Goal: Transaction & Acquisition: Purchase product/service

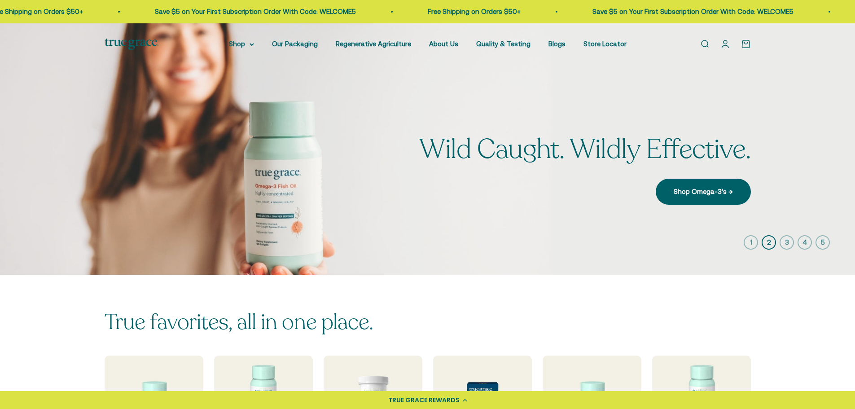
drag, startPoint x: 0, startPoint y: 0, endPoint x: 629, endPoint y: 196, distance: 659.3
click at [511, 148] on span "Wild Caught. Wildly Effective." at bounding box center [584, 150] width 331 height 30
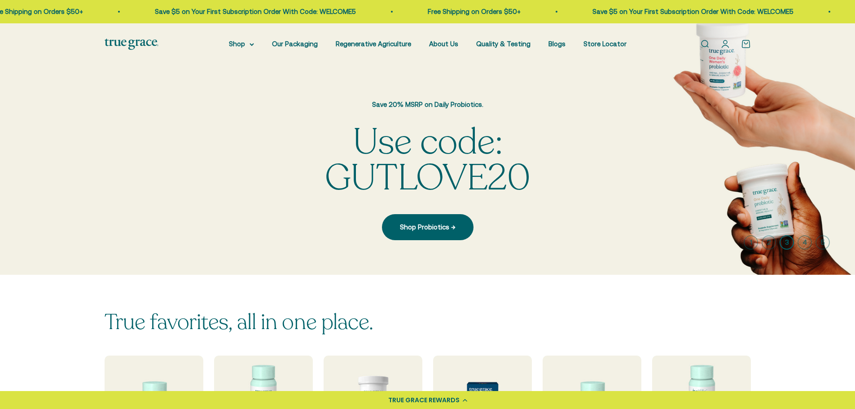
click at [755, 200] on img at bounding box center [427, 148] width 855 height 251
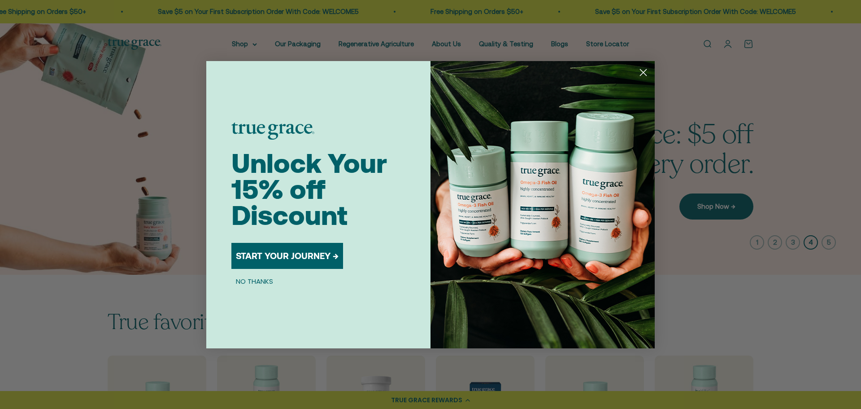
click at [645, 76] on circle "Close dialog" at bounding box center [643, 72] width 15 height 15
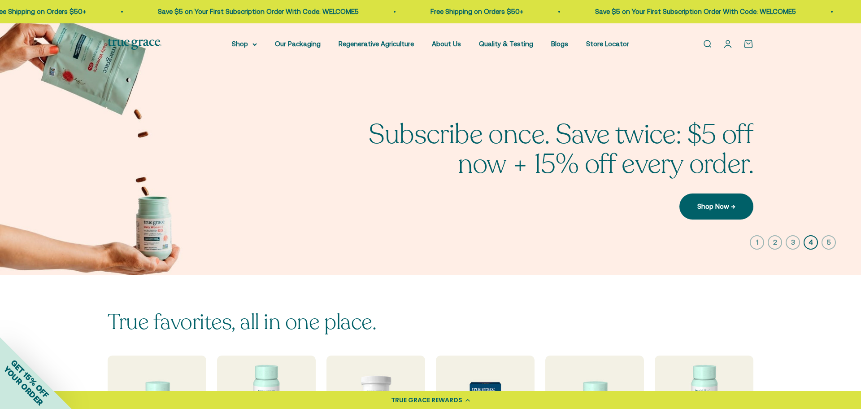
click at [816, 163] on div "Close dialog Unlock Your 15% off Discount START YOUR JOURNEY → NO THANKS Submit" at bounding box center [430, 204] width 861 height 409
click at [789, 162] on img at bounding box center [427, 148] width 855 height 251
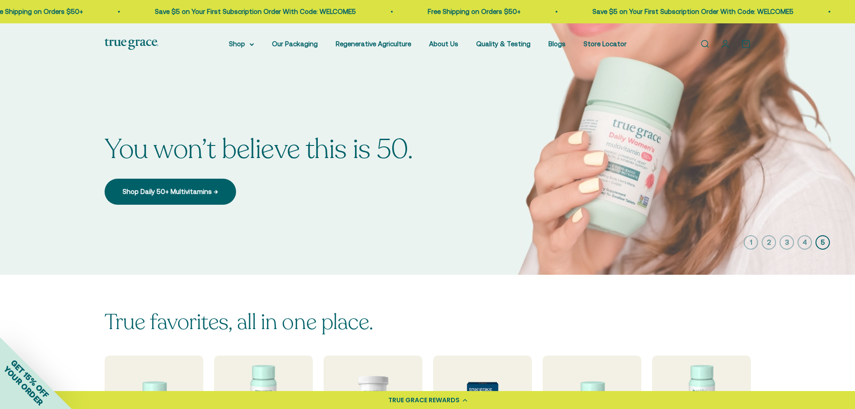
click at [789, 161] on img at bounding box center [427, 148] width 855 height 251
click at [704, 42] on link "Open search" at bounding box center [704, 44] width 10 height 10
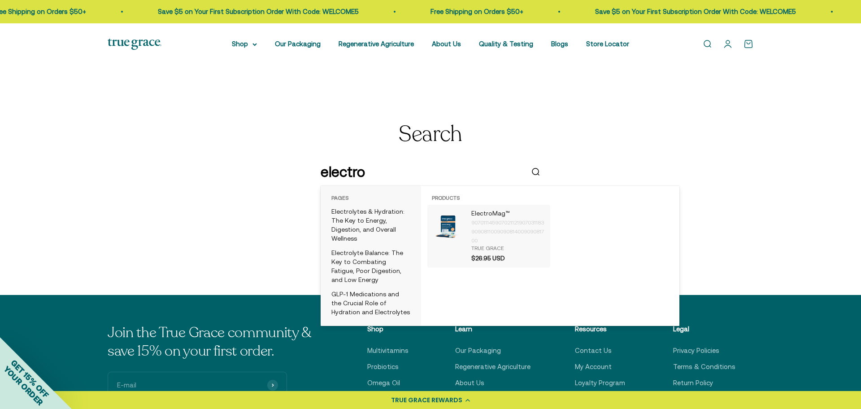
type input "electro"
click at [486, 215] on p "ElectroMag™" at bounding box center [508, 213] width 74 height 9
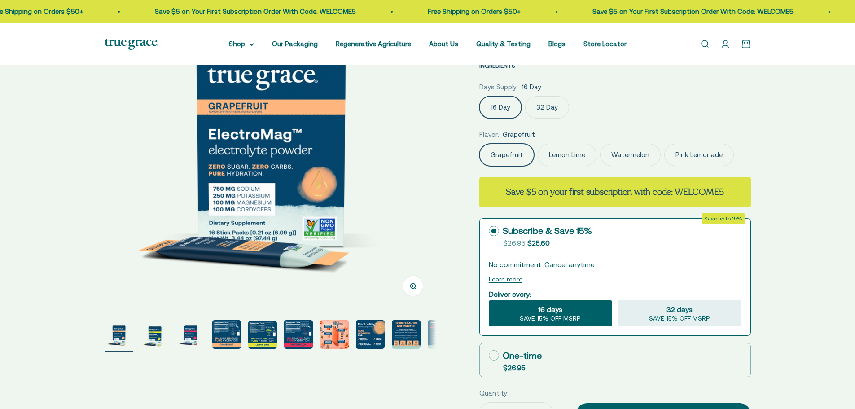
scroll to position [135, 0]
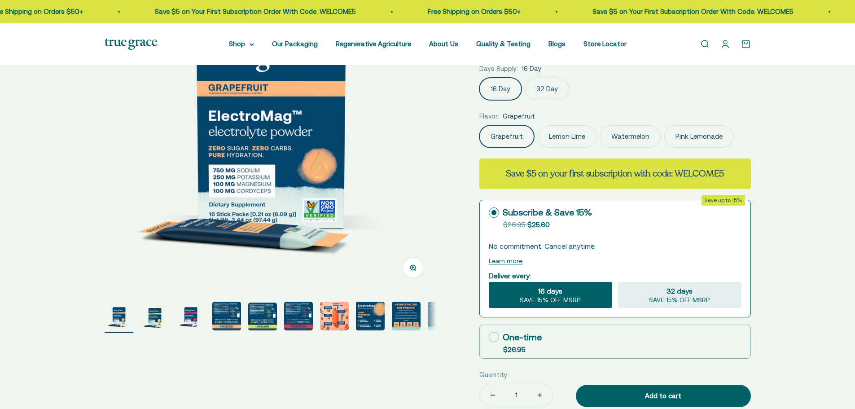
select select "3"
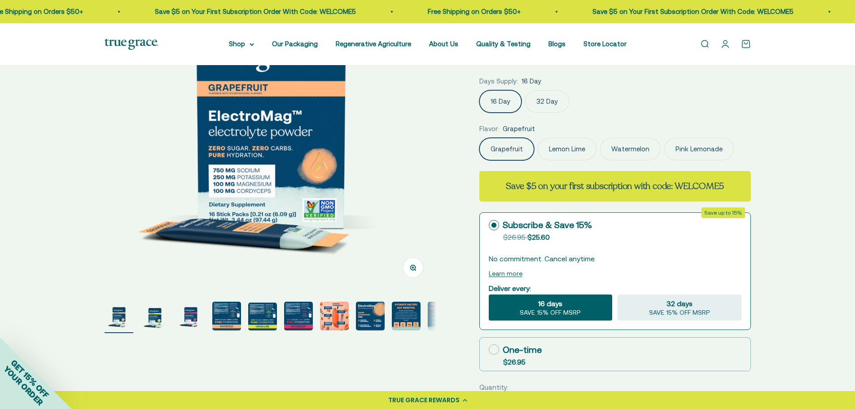
click at [159, 319] on img "Go to item 2" at bounding box center [154, 315] width 29 height 29
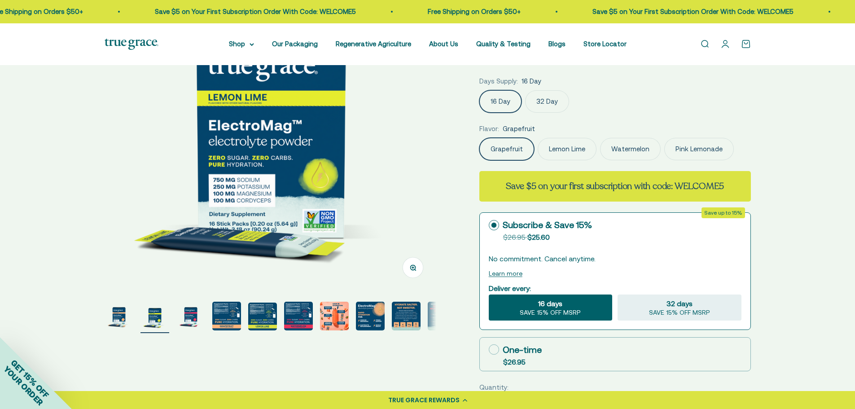
scroll to position [90, 0]
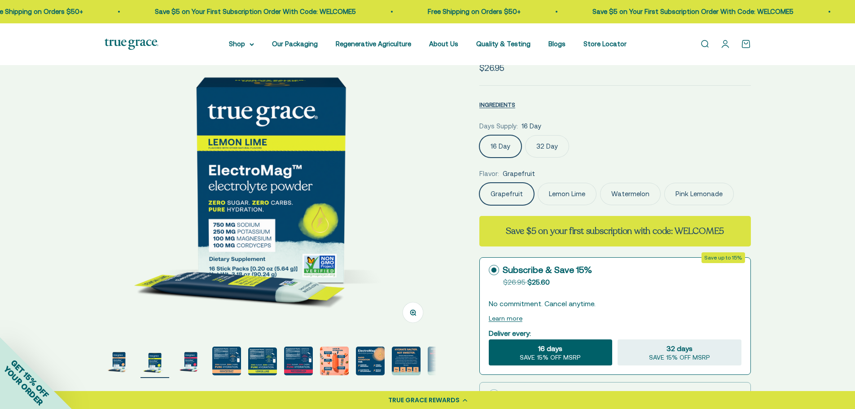
click at [192, 355] on img "Go to item 3" at bounding box center [190, 360] width 29 height 29
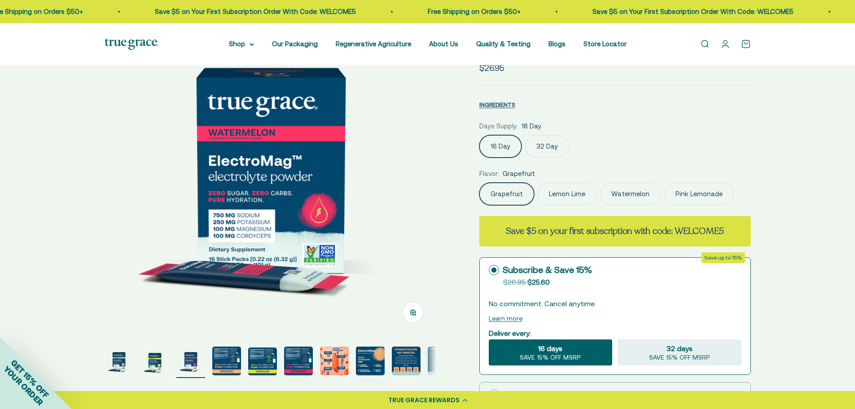
click at [107, 356] on img "Go to item 1" at bounding box center [119, 360] width 29 height 29
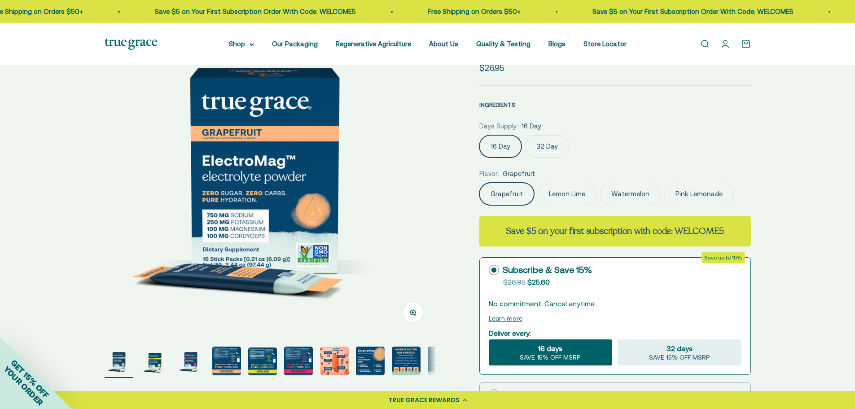
scroll to position [0, 0]
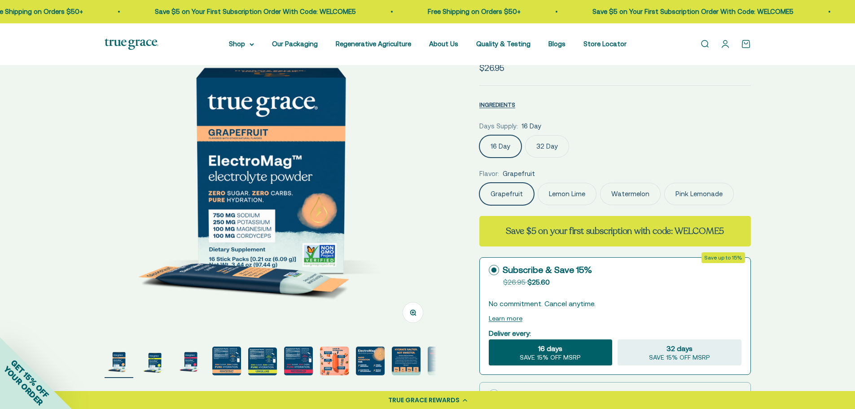
click at [192, 363] on img "Go to item 3" at bounding box center [190, 360] width 29 height 29
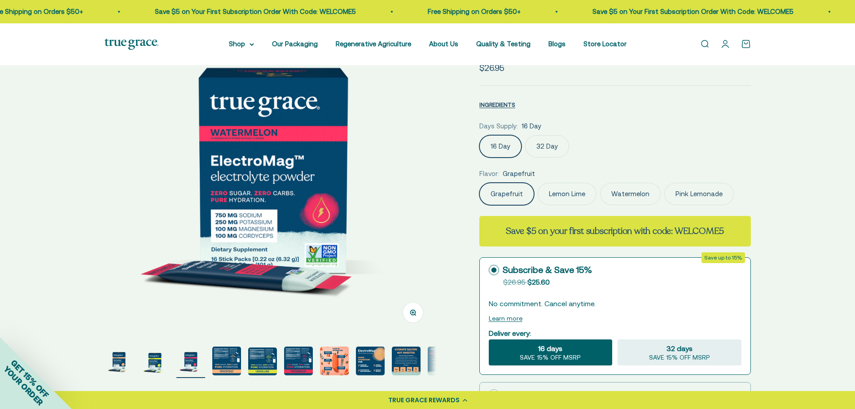
scroll to position [0, 685]
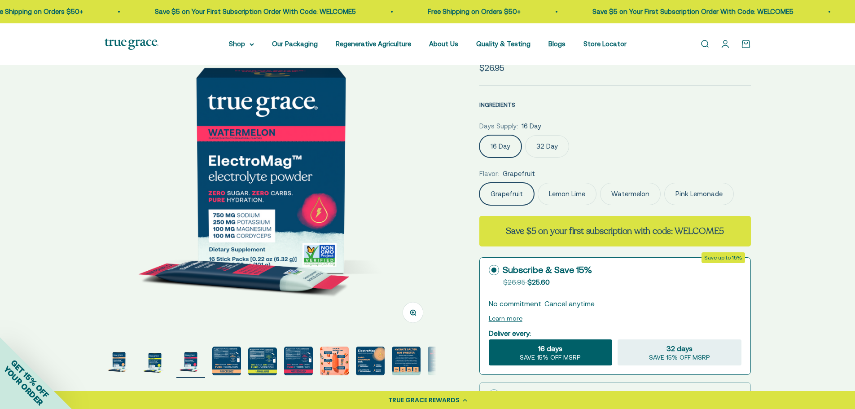
click at [124, 293] on img at bounding box center [271, 170] width 332 height 332
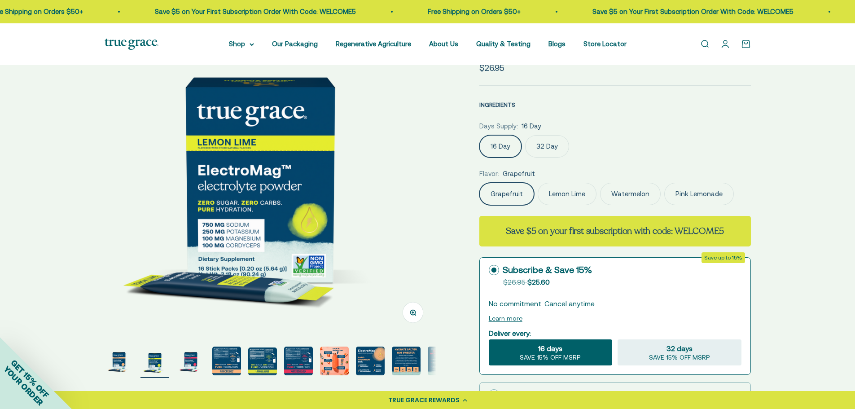
scroll to position [0, 342]
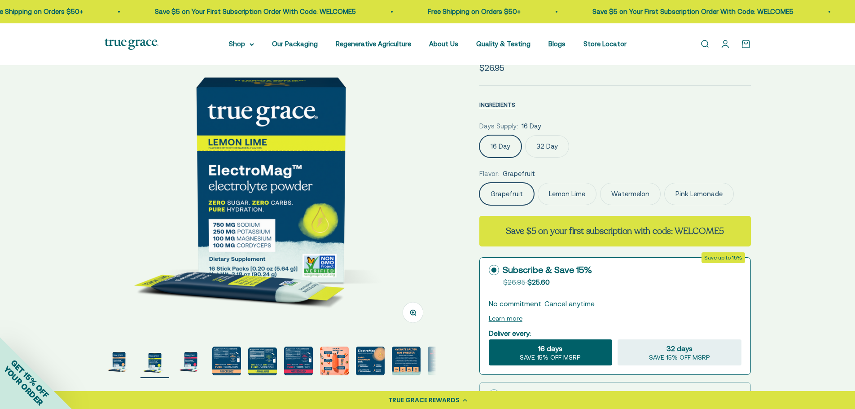
click at [628, 200] on label "Watermelon" at bounding box center [630, 194] width 61 height 22
click at [479, 183] on input "Watermelon" at bounding box center [479, 182] width 0 height 0
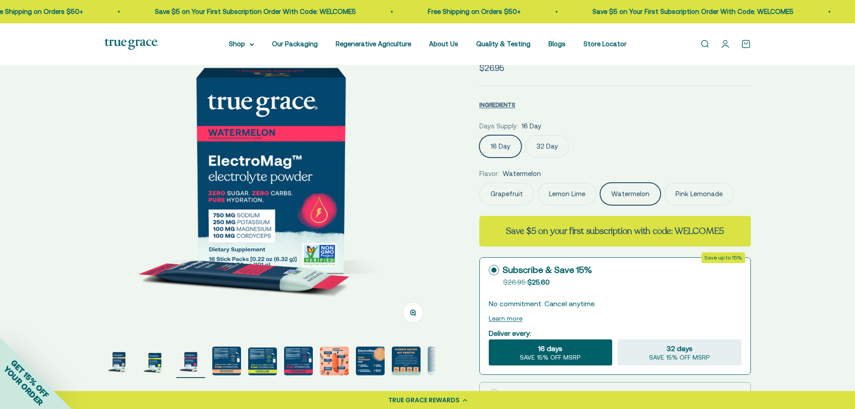
click at [574, 194] on label "Lemon Lime" at bounding box center [566, 194] width 59 height 22
click at [479, 183] on input "Lemon Lime" at bounding box center [479, 182] width 0 height 0
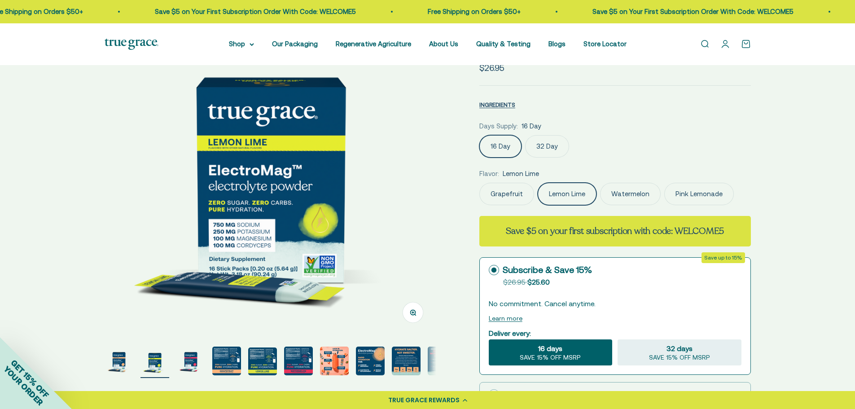
click at [498, 196] on label "Grapefruit" at bounding box center [506, 194] width 55 height 22
click at [479, 183] on input "Grapefruit" at bounding box center [479, 182] width 0 height 0
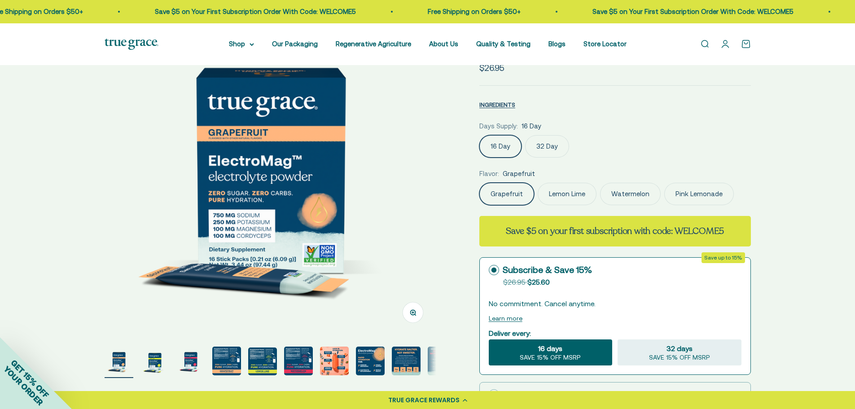
click at [578, 197] on label "Lemon Lime" at bounding box center [566, 194] width 59 height 22
click at [479, 183] on input "Lemon Lime" at bounding box center [479, 182] width 0 height 0
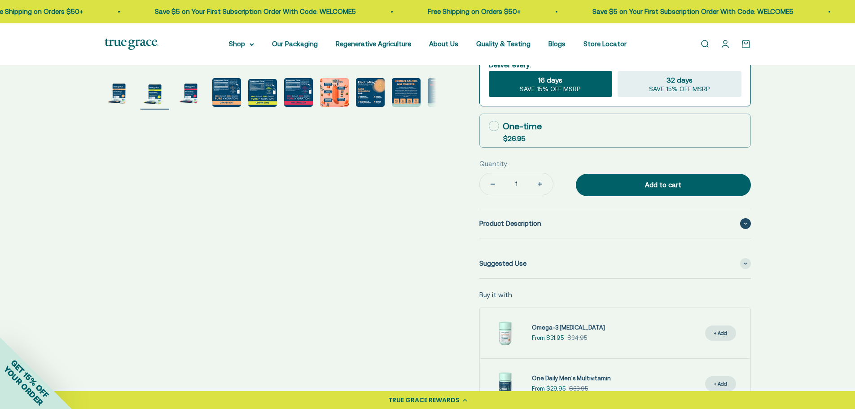
scroll to position [359, 0]
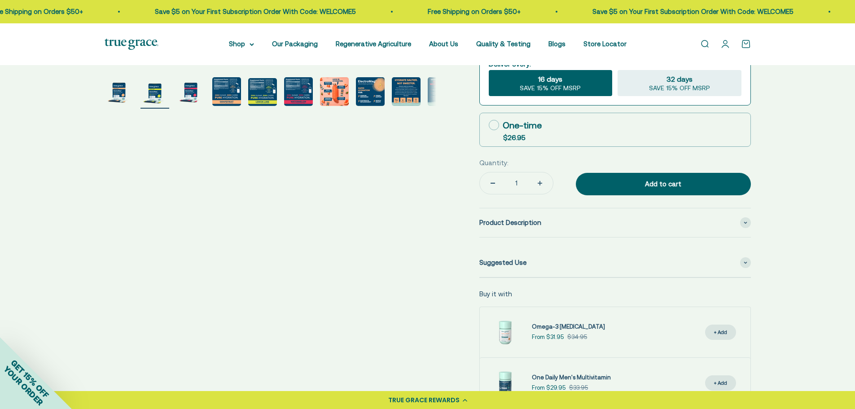
click at [376, 90] on img "Go to item 8" at bounding box center [370, 91] width 29 height 29
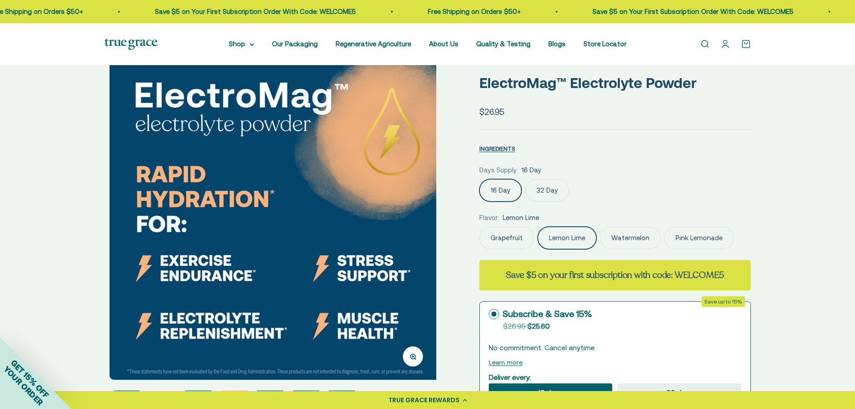
scroll to position [45, 0]
